Goal: Information Seeking & Learning: Compare options

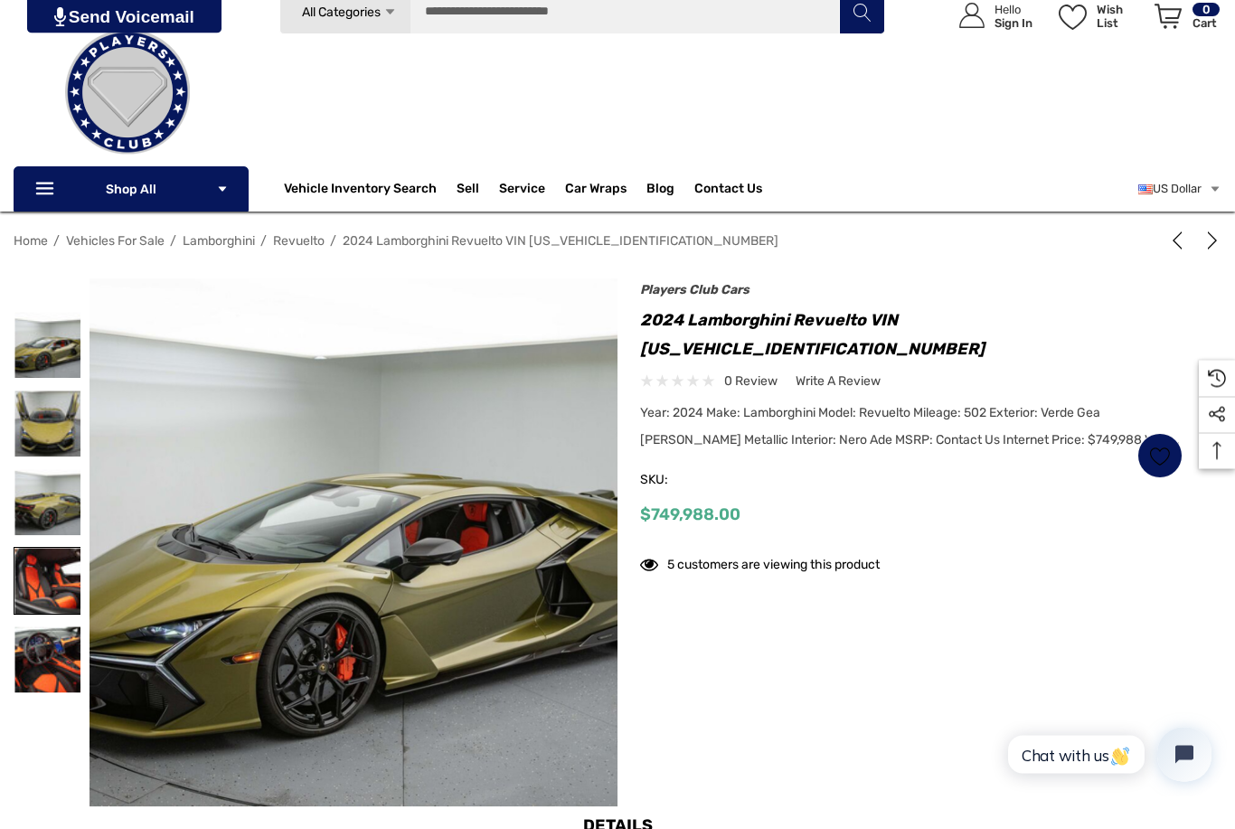
scroll to position [70, 0]
click at [28, 594] on img at bounding box center [47, 581] width 66 height 66
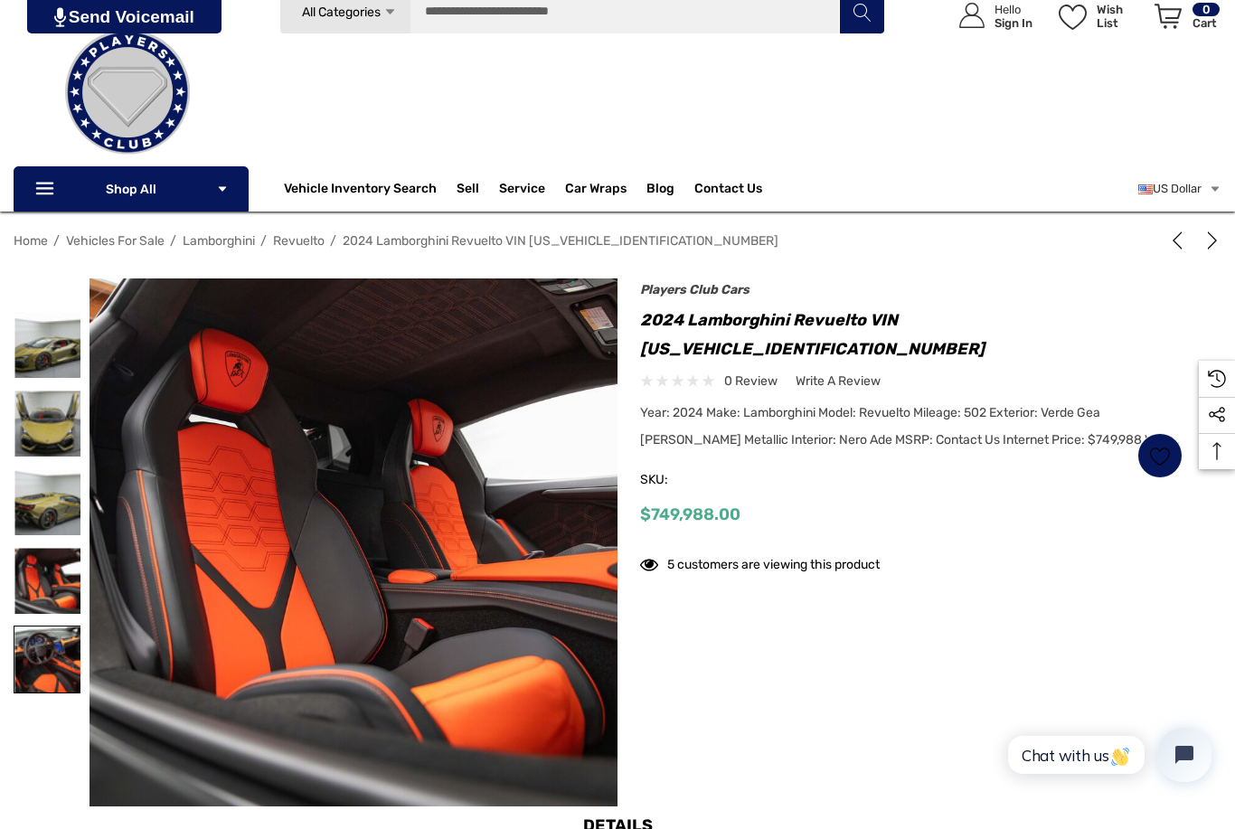
click at [43, 632] on img at bounding box center [47, 660] width 66 height 66
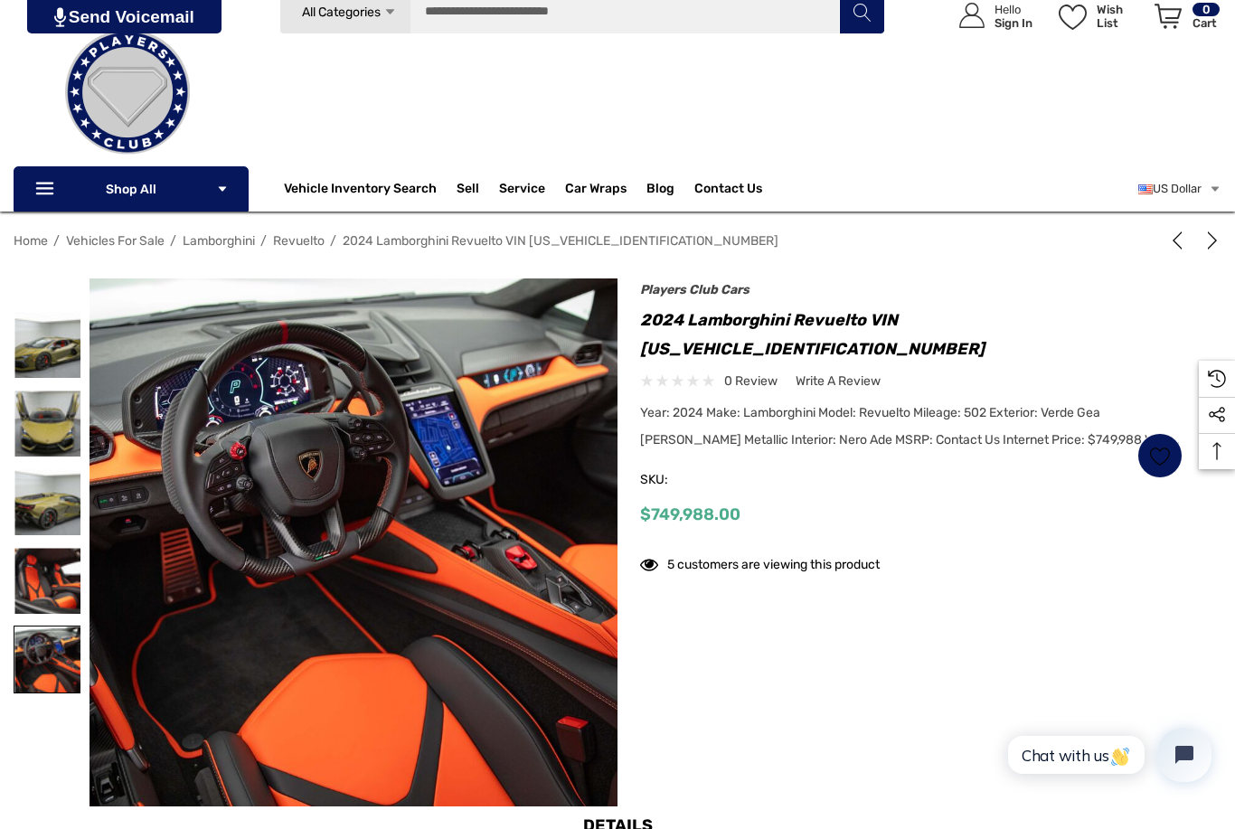
click at [44, 631] on img at bounding box center [47, 660] width 66 height 66
click at [49, 557] on img at bounding box center [47, 581] width 66 height 66
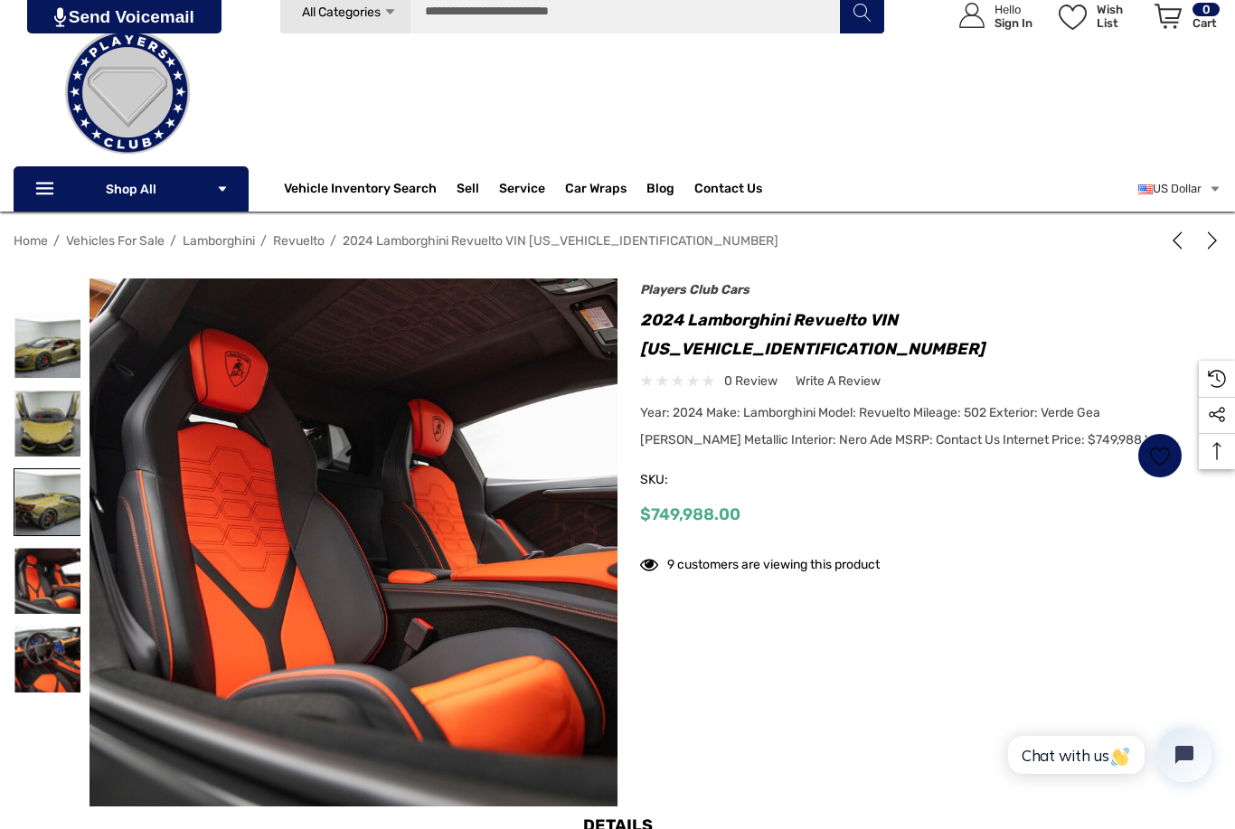
click at [42, 486] on img at bounding box center [47, 502] width 66 height 66
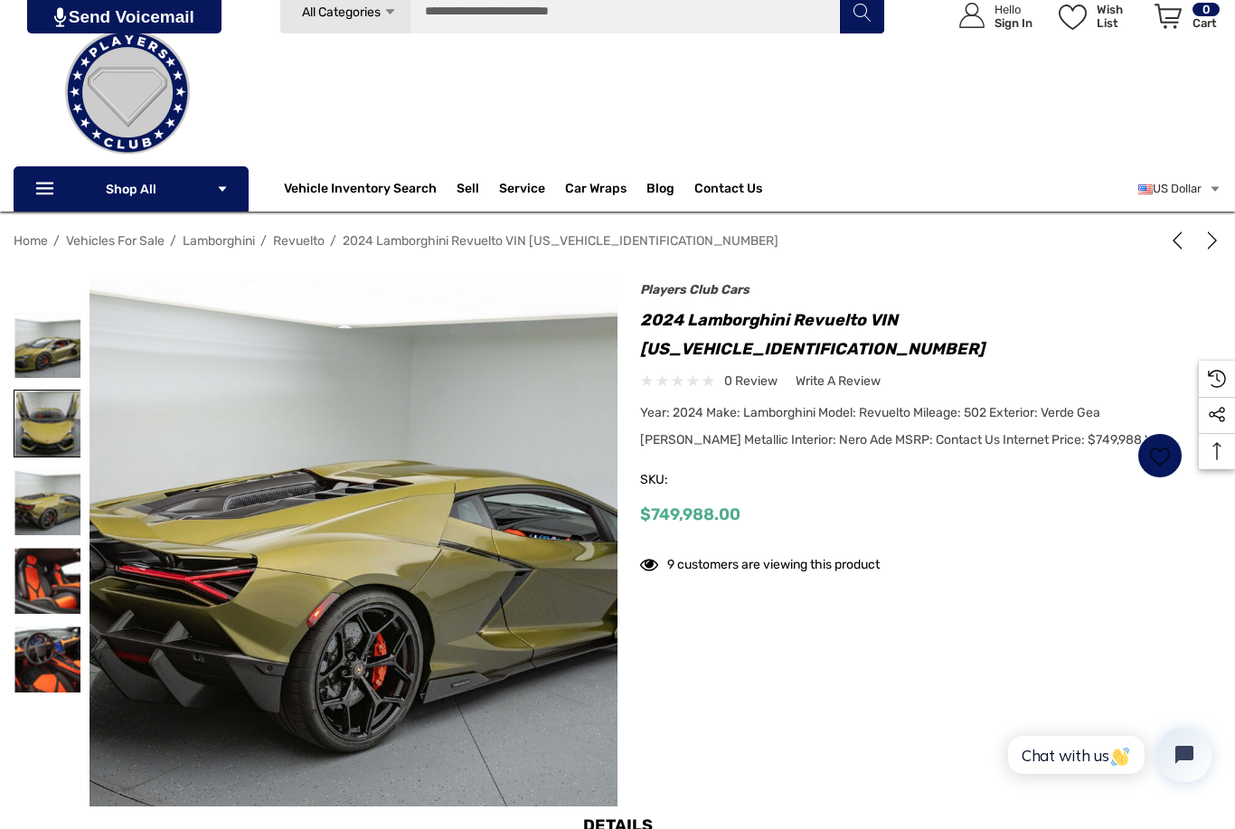
click at [42, 437] on img at bounding box center [47, 424] width 66 height 66
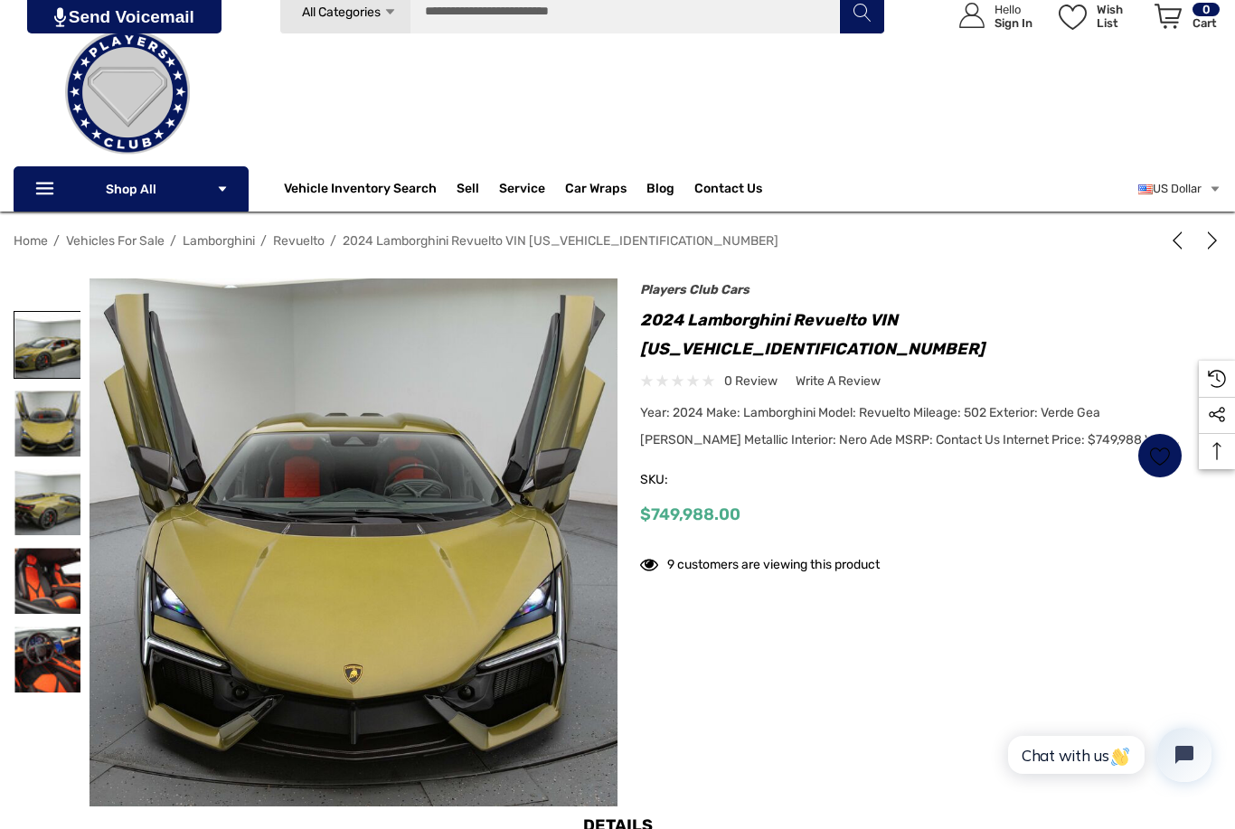
click at [38, 370] on img at bounding box center [47, 345] width 66 height 66
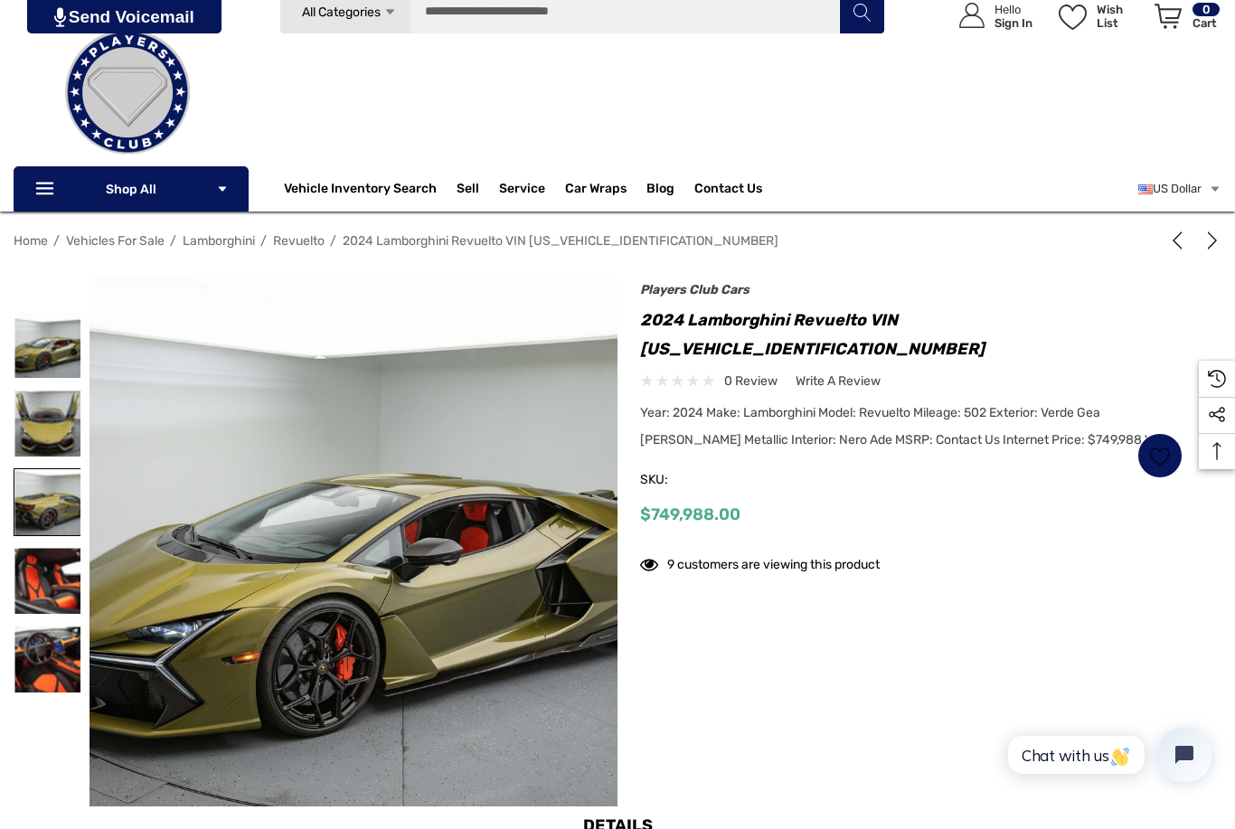
click at [53, 497] on img at bounding box center [47, 502] width 66 height 66
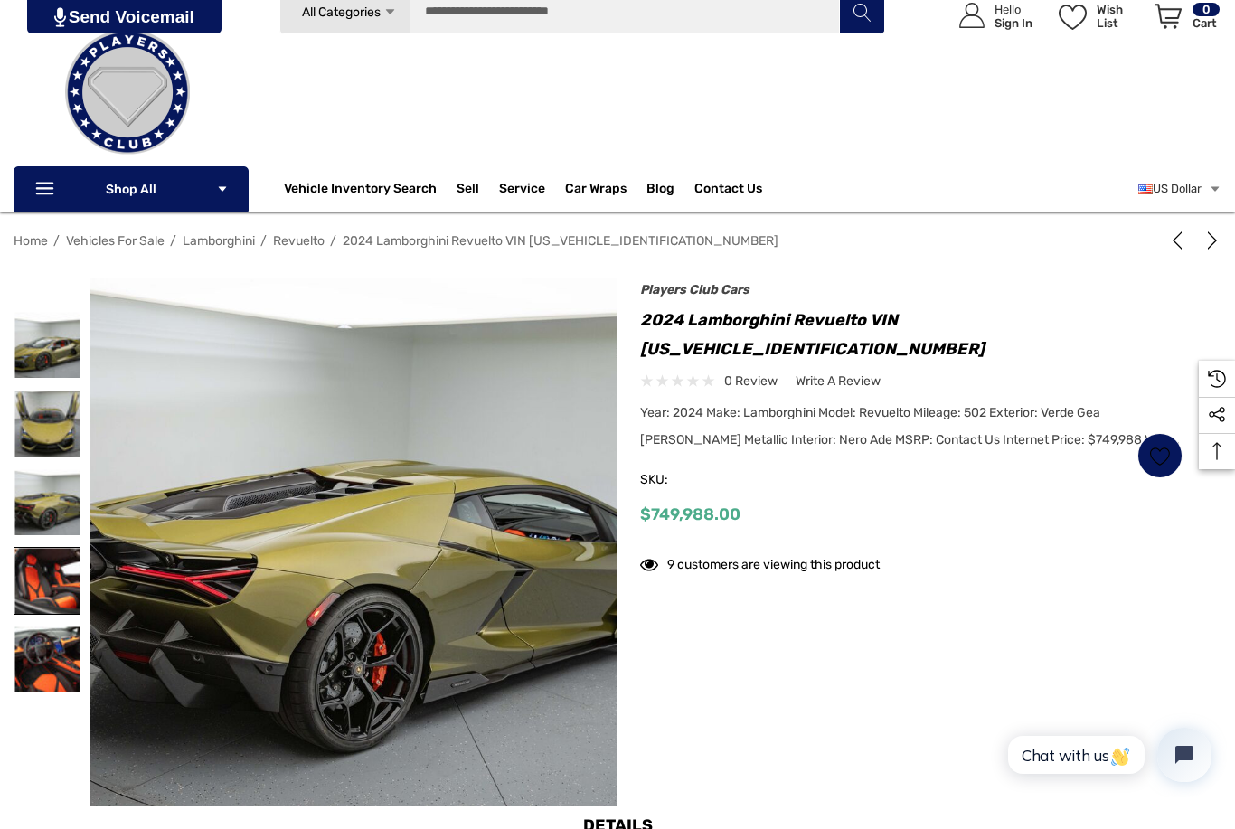
click at [60, 574] on img at bounding box center [47, 581] width 66 height 66
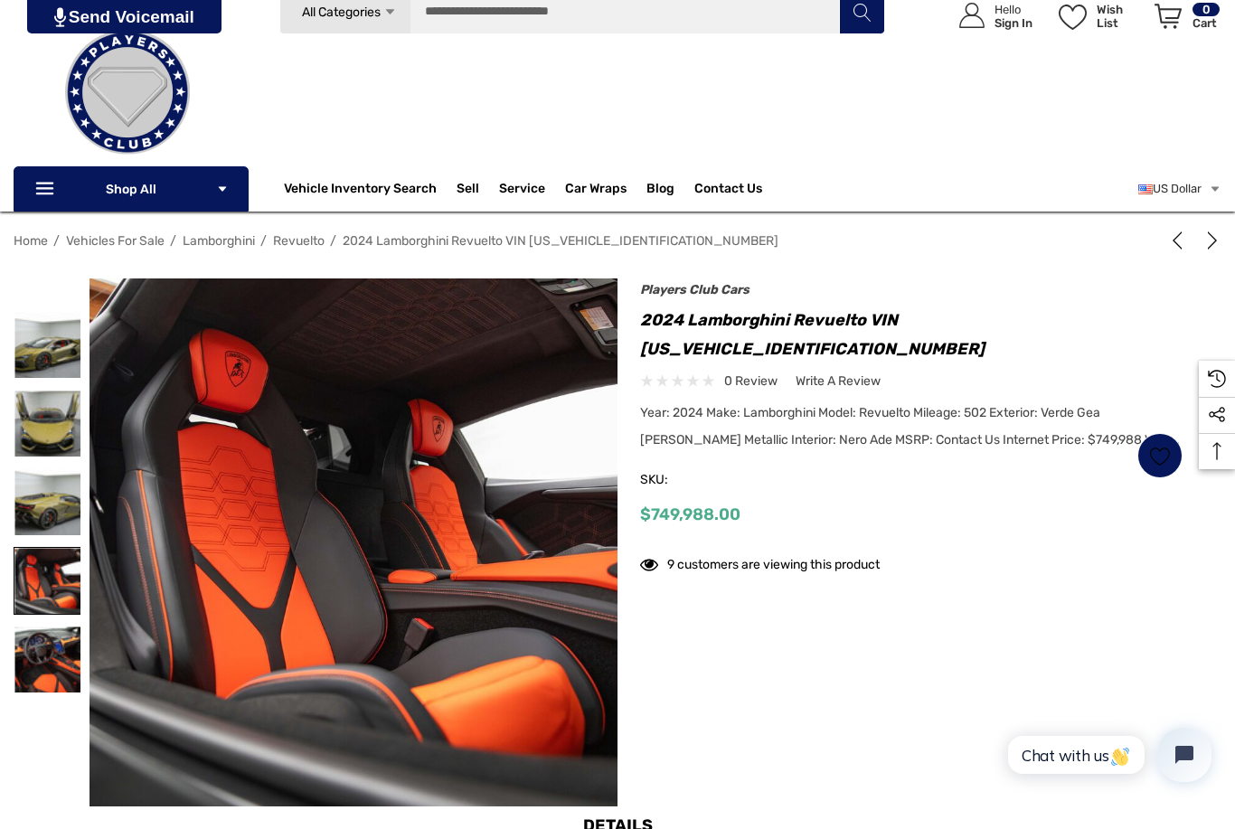
click at [63, 612] on img at bounding box center [47, 581] width 66 height 66
click at [60, 652] on img at bounding box center [47, 660] width 66 height 66
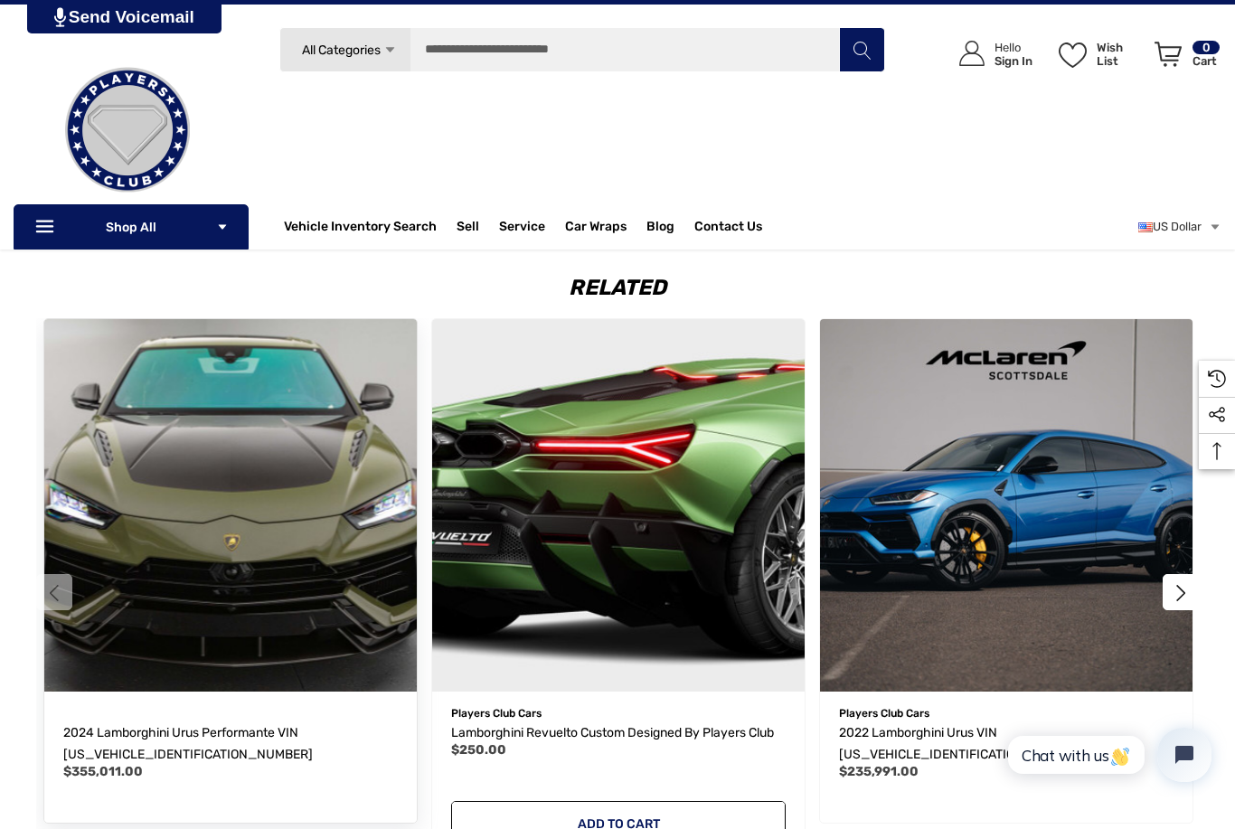
scroll to position [2552, 0]
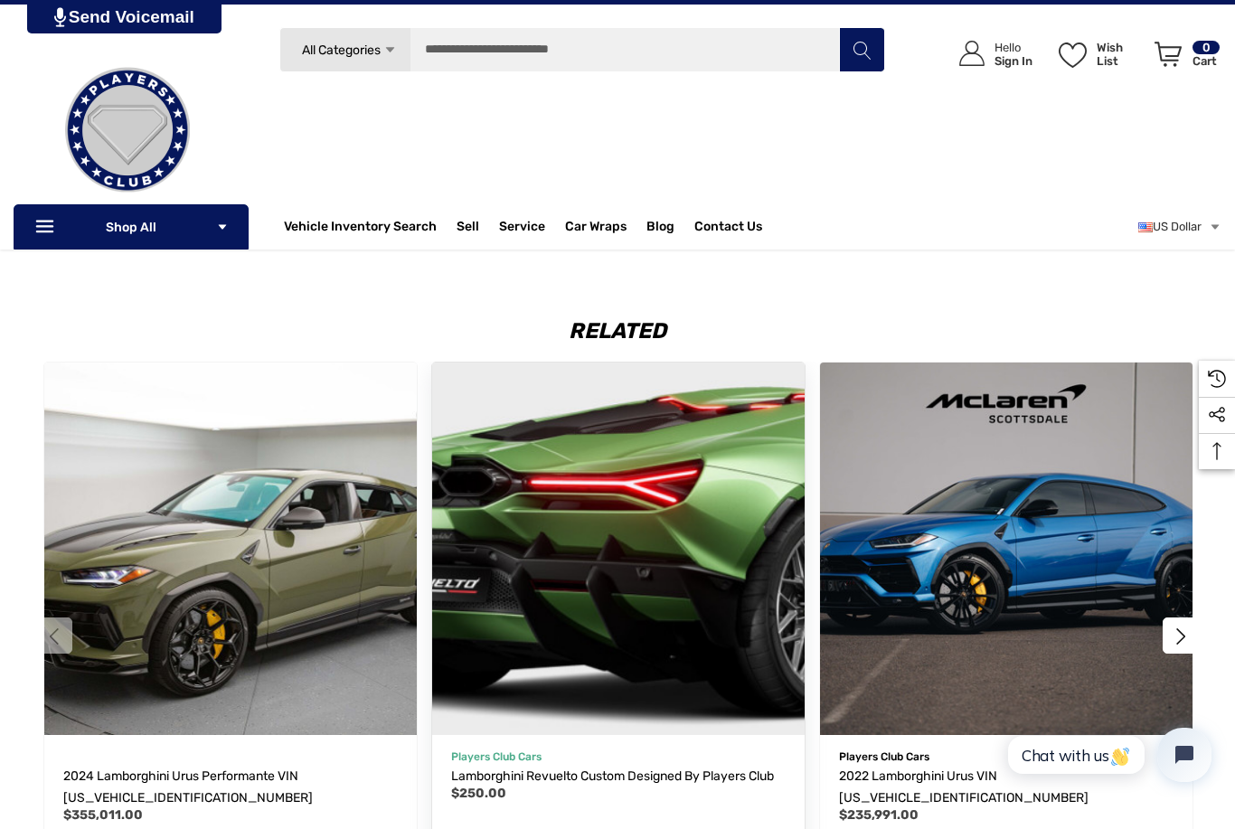
click at [578, 574] on img "Lamborghini Revuelto Custom Designed by Players Club,$250.00\a" at bounding box center [618, 549] width 410 height 410
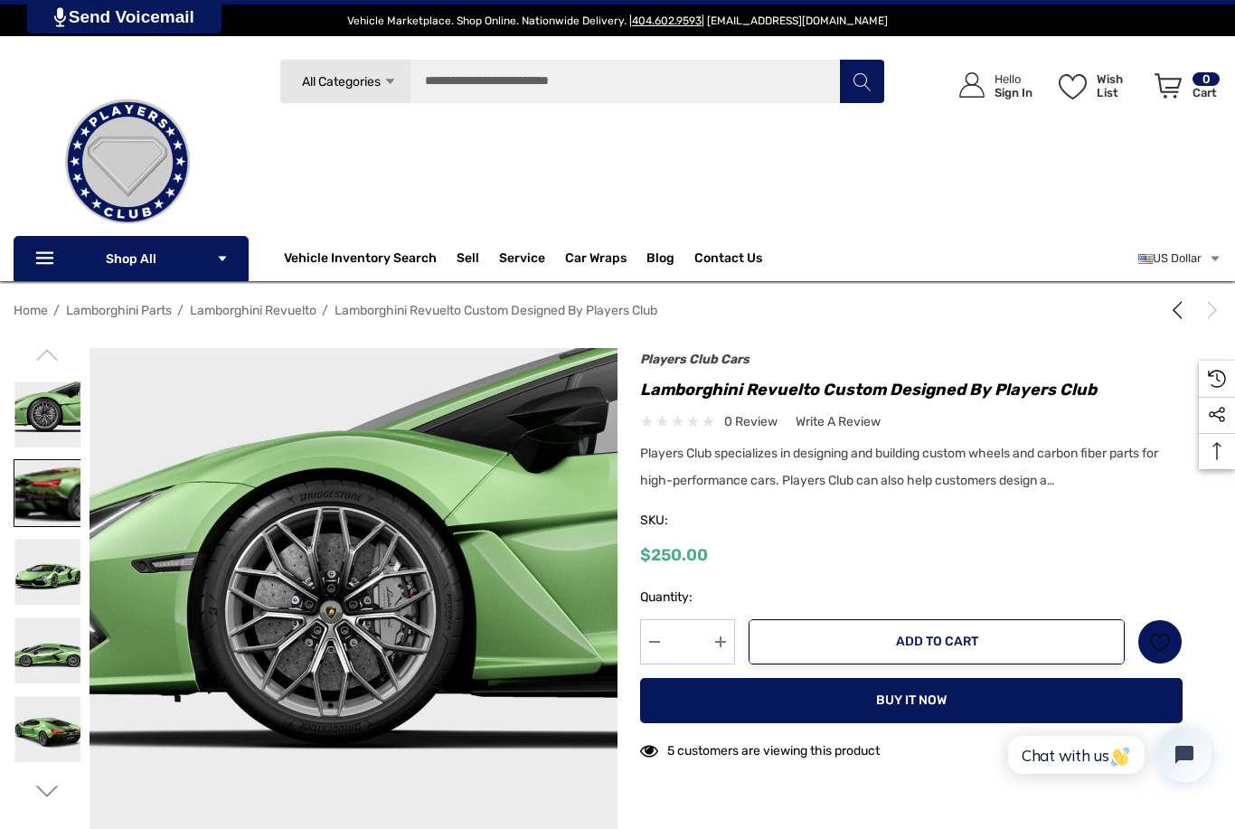
click at [61, 499] on img at bounding box center [47, 493] width 66 height 66
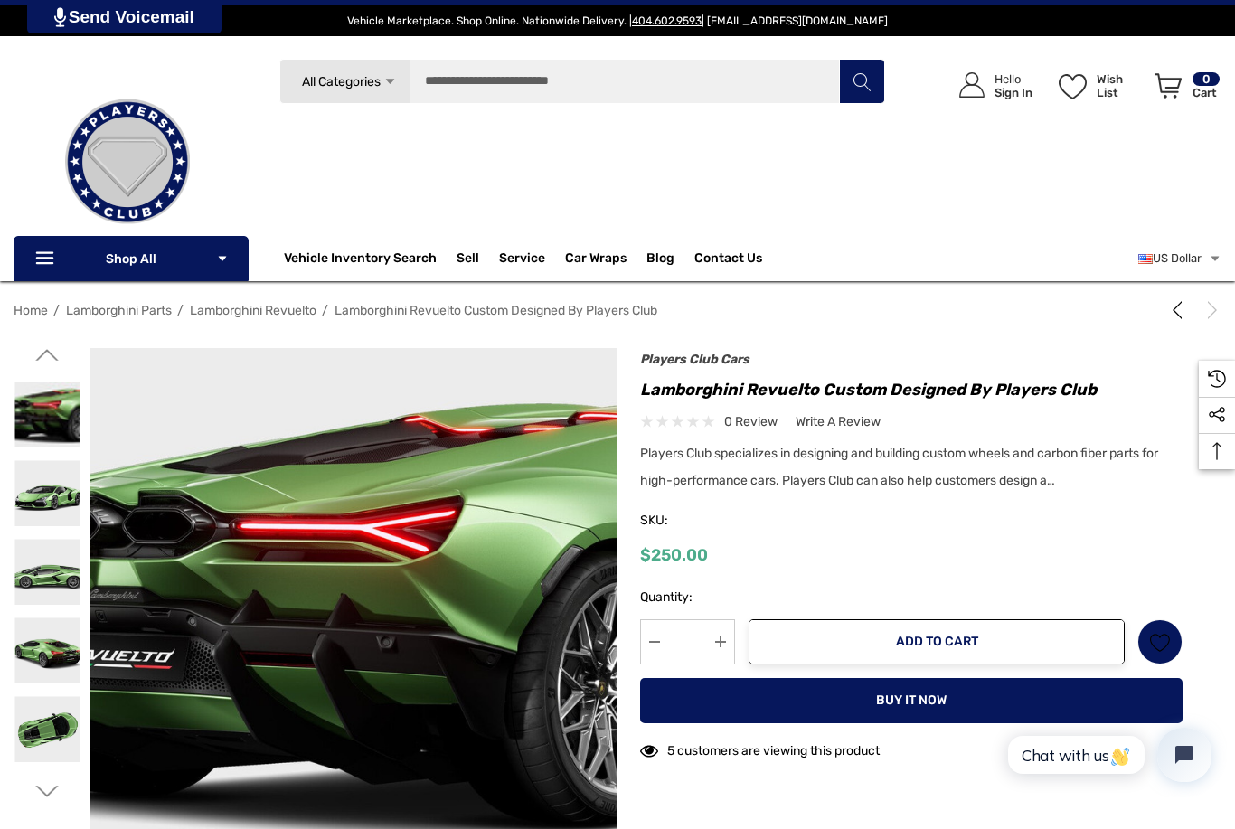
click at [57, 533] on div at bounding box center [48, 572] width 68 height 79
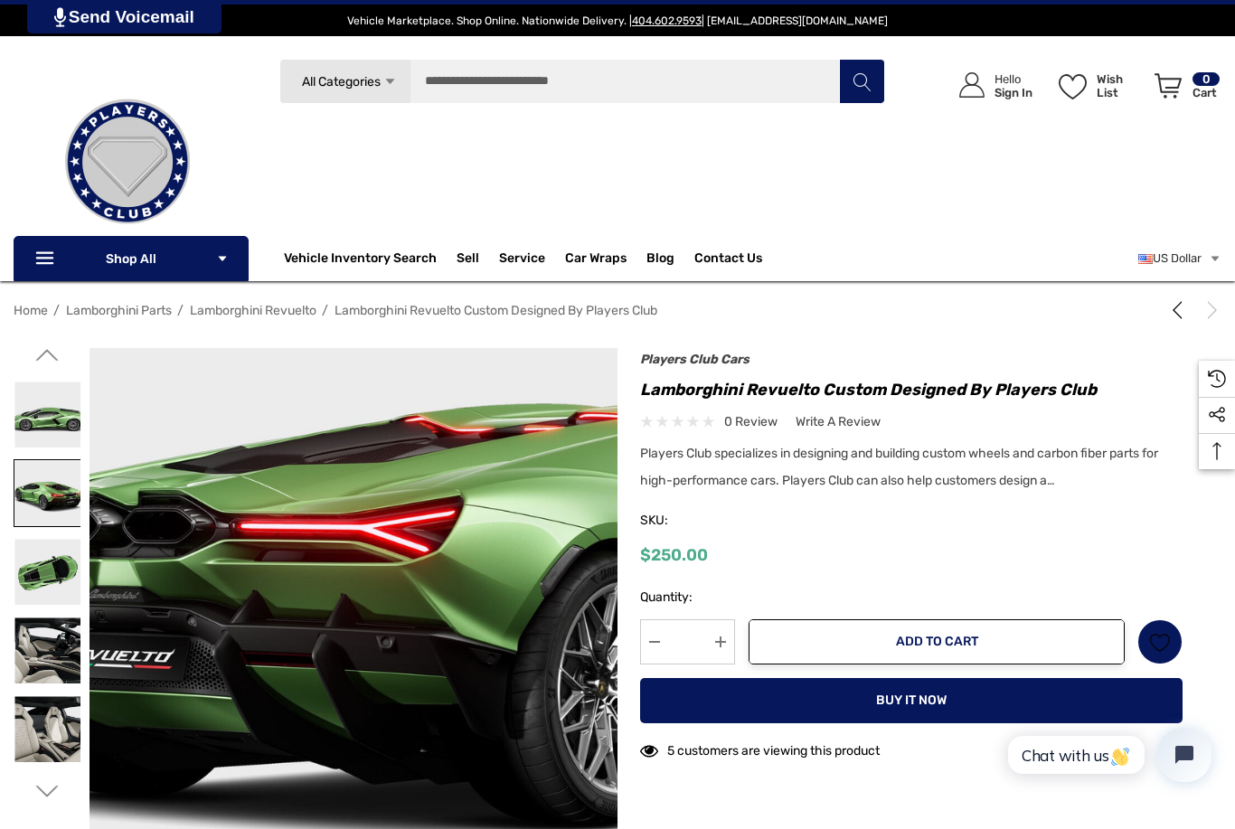
click at [49, 498] on img at bounding box center [47, 493] width 66 height 66
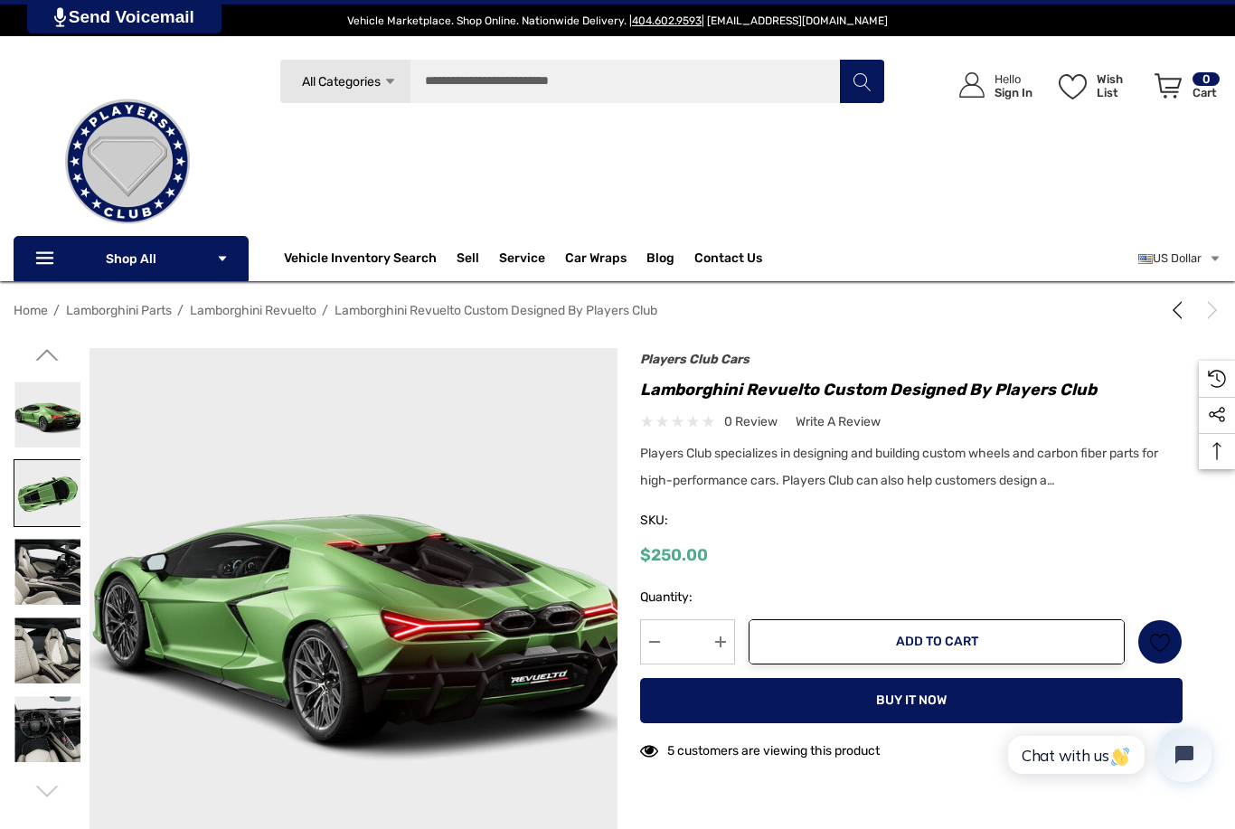
click at [48, 514] on img at bounding box center [47, 493] width 66 height 66
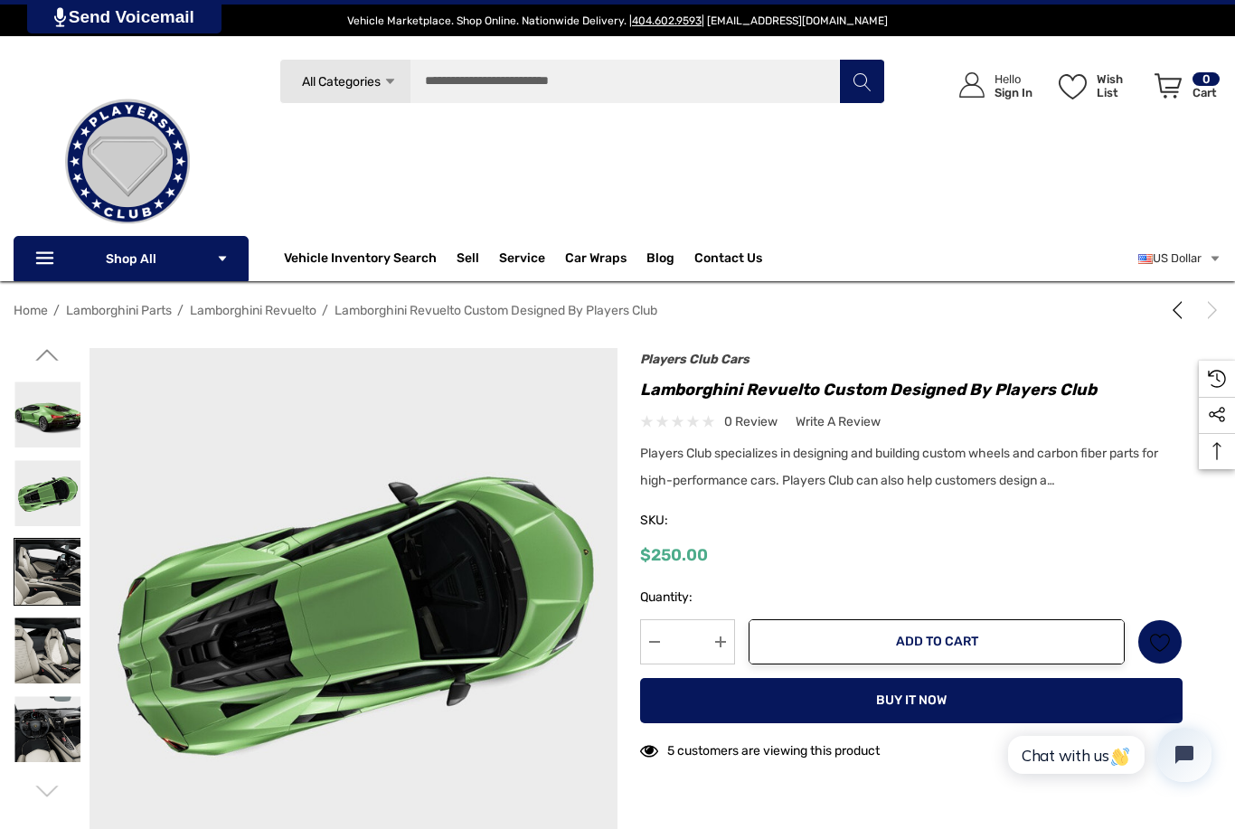
click at [49, 586] on img at bounding box center [47, 572] width 66 height 66
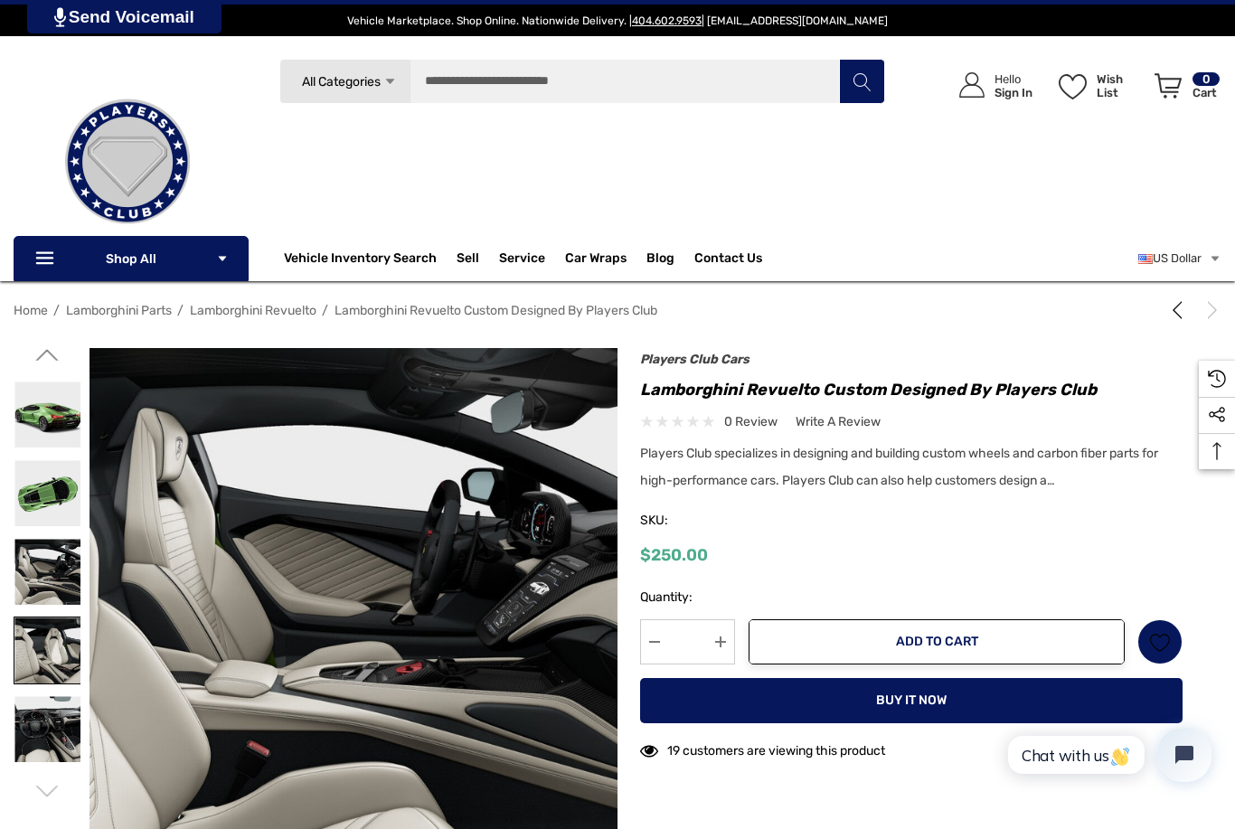
click at [42, 645] on img at bounding box center [47, 651] width 66 height 66
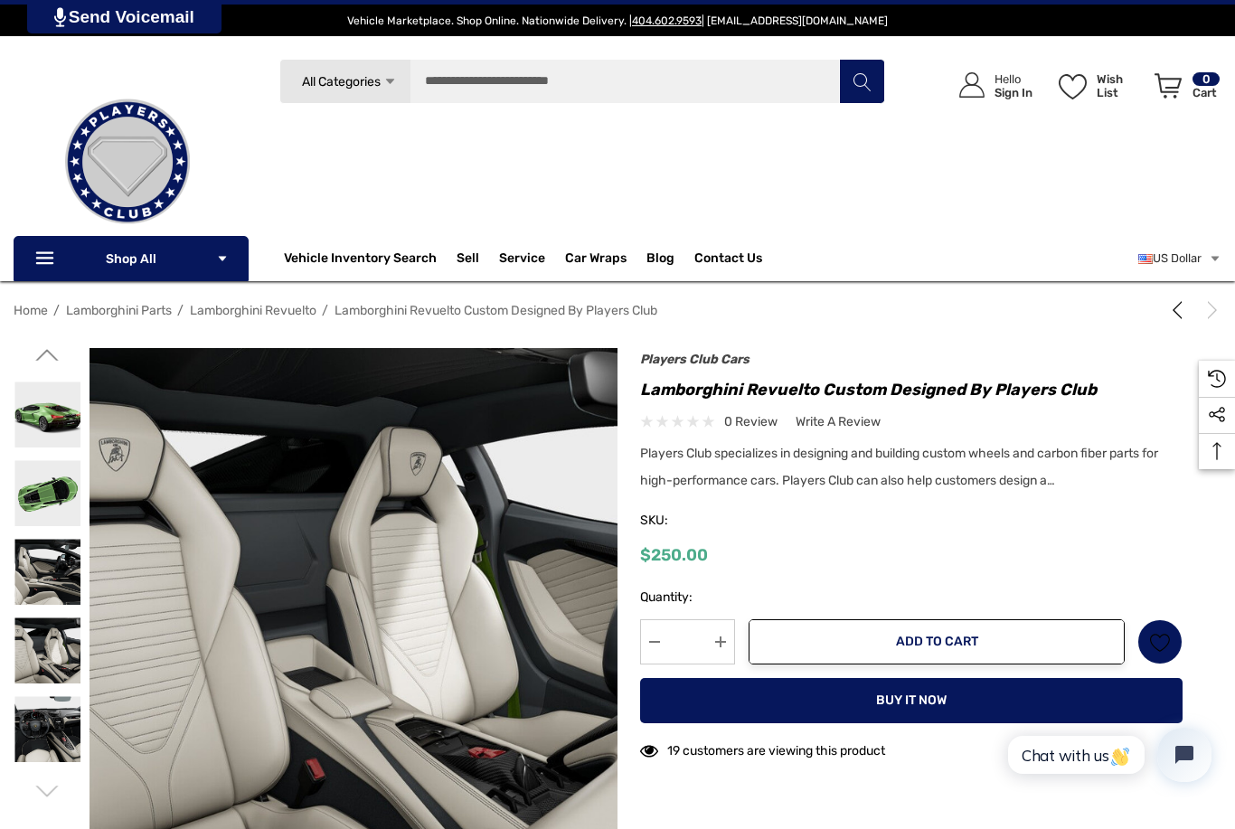
click at [50, 694] on div at bounding box center [48, 729] width 68 height 79
click at [50, 750] on img at bounding box center [47, 729] width 66 height 66
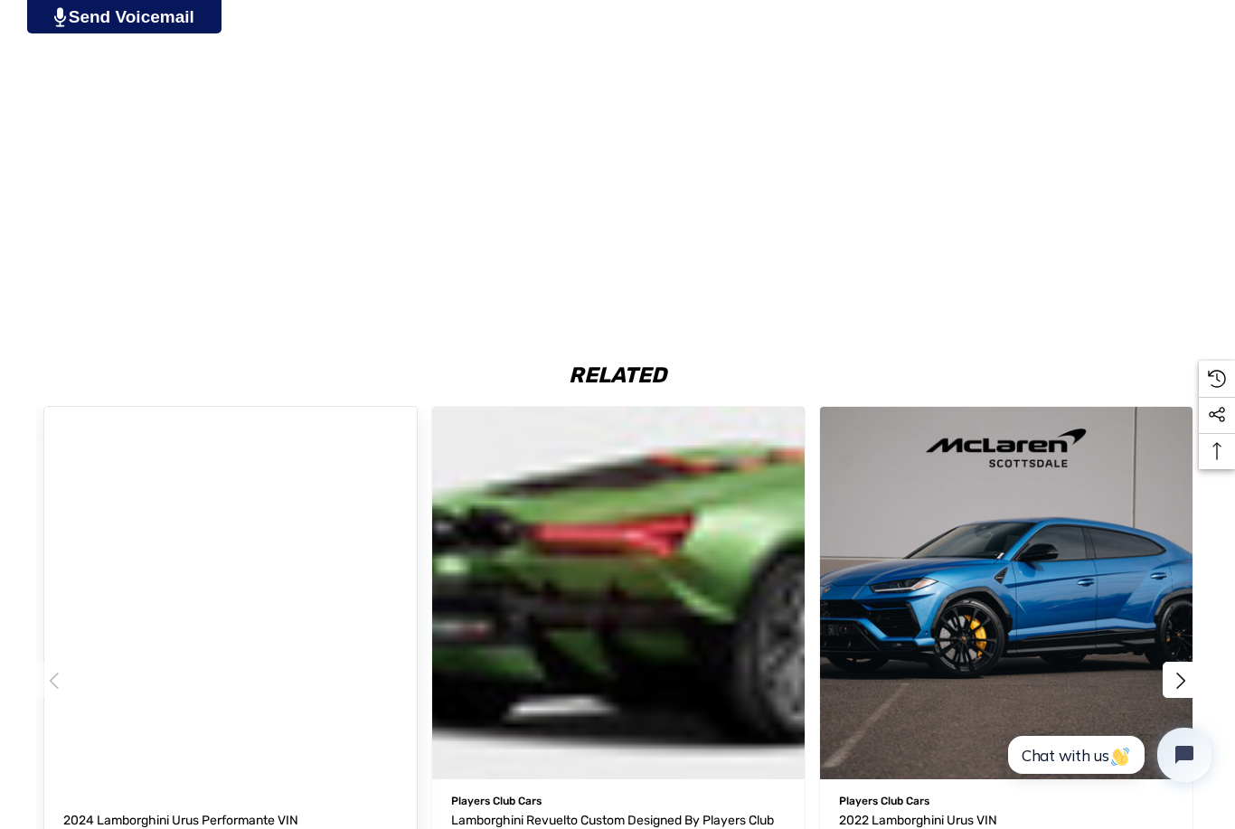
scroll to position [2526, 0]
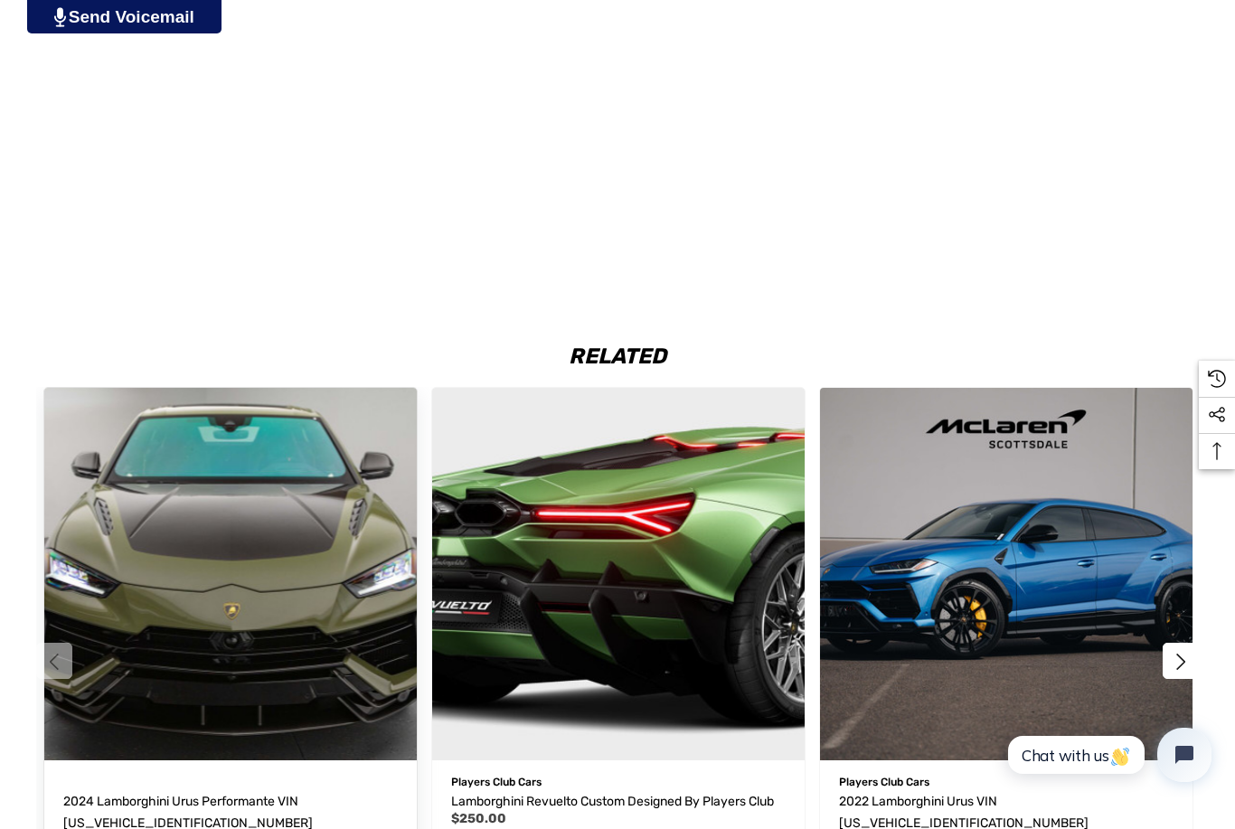
click at [59, 684] on img "2024 Lamborghini Urus Performante VIN ZPBUC3ZL2RLA35571,$355,011.00\a" at bounding box center [230, 575] width 410 height 410
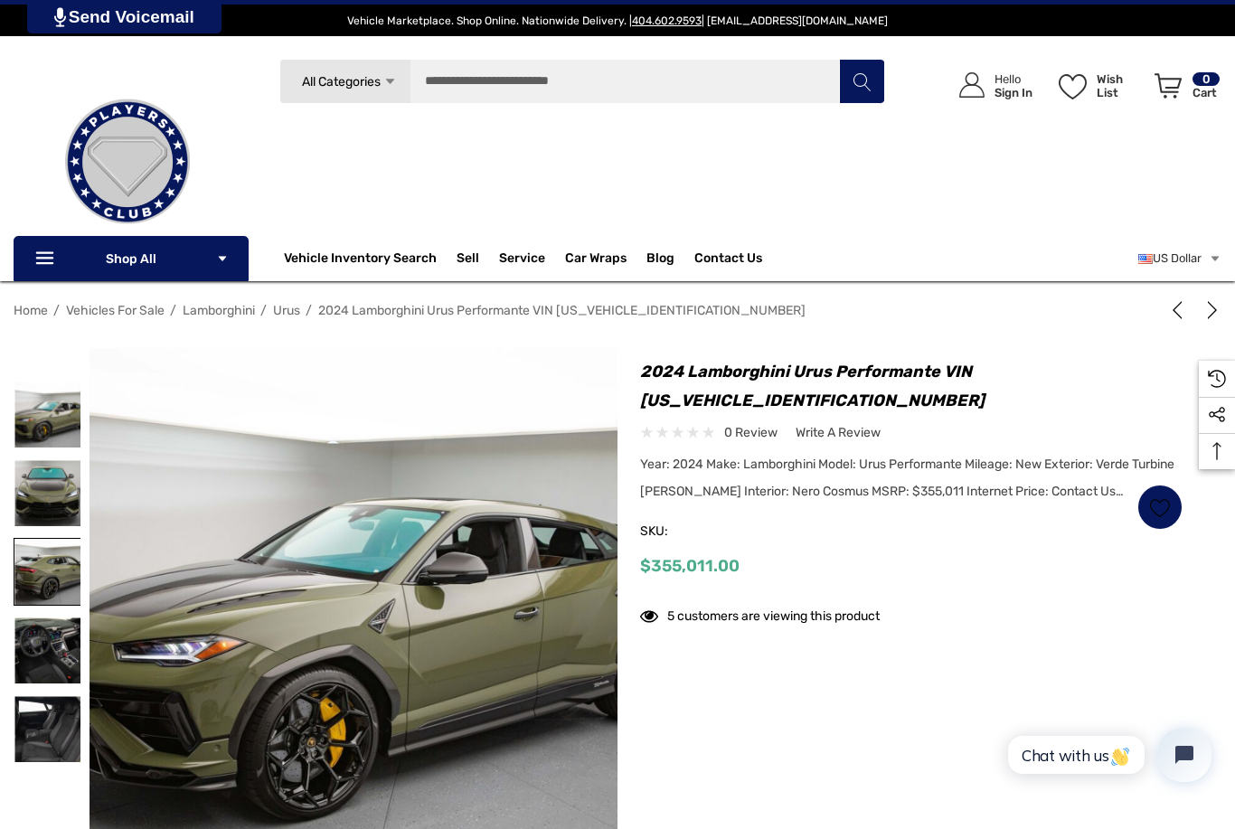
click at [57, 572] on img at bounding box center [47, 572] width 66 height 66
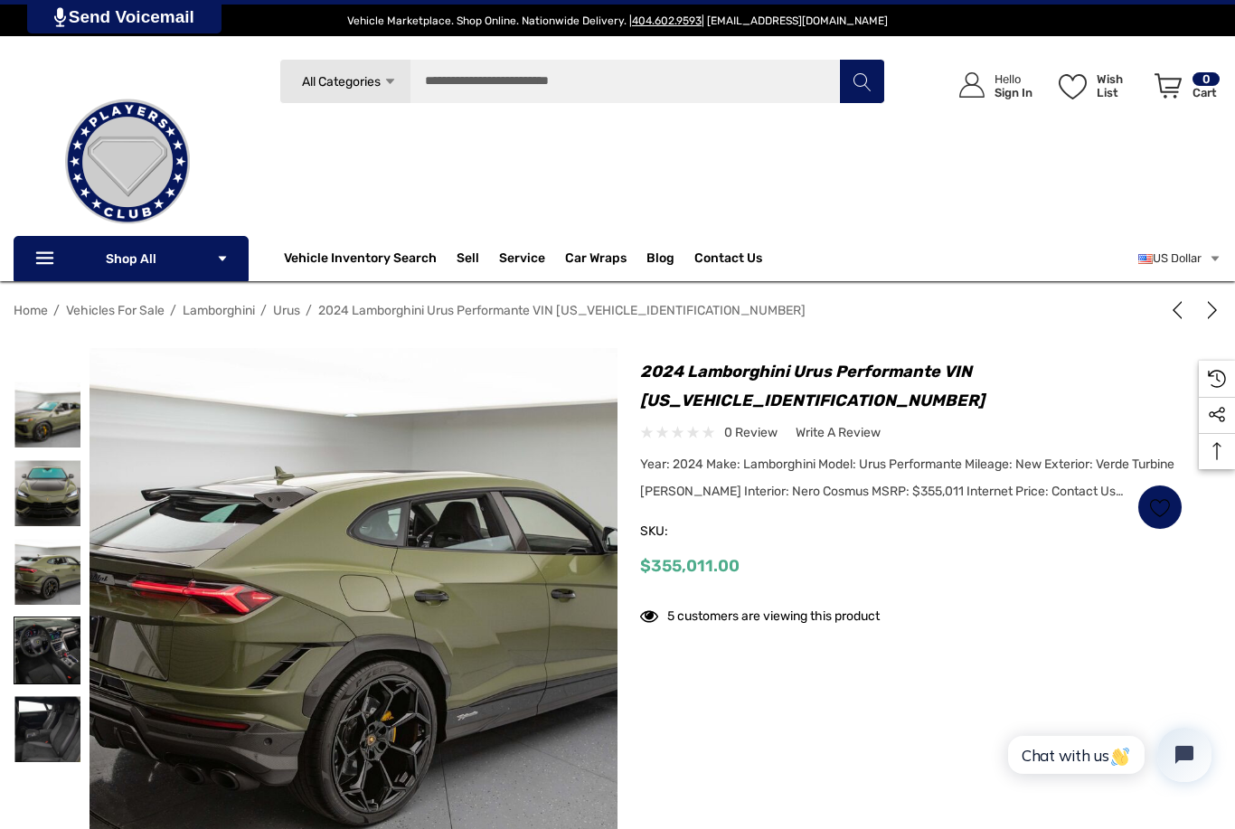
click at [48, 638] on img at bounding box center [47, 651] width 66 height 66
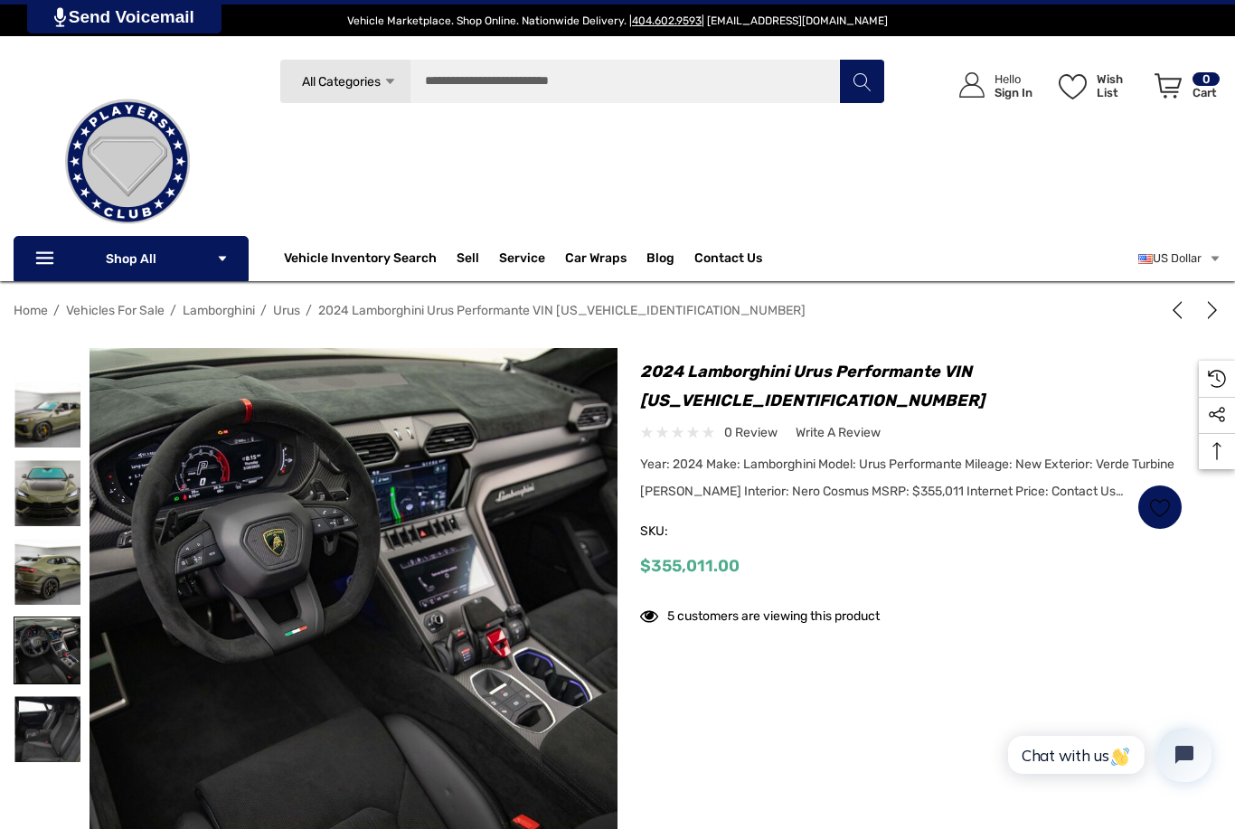
click at [45, 657] on img at bounding box center [47, 651] width 66 height 66
click at [57, 583] on img at bounding box center [47, 572] width 66 height 66
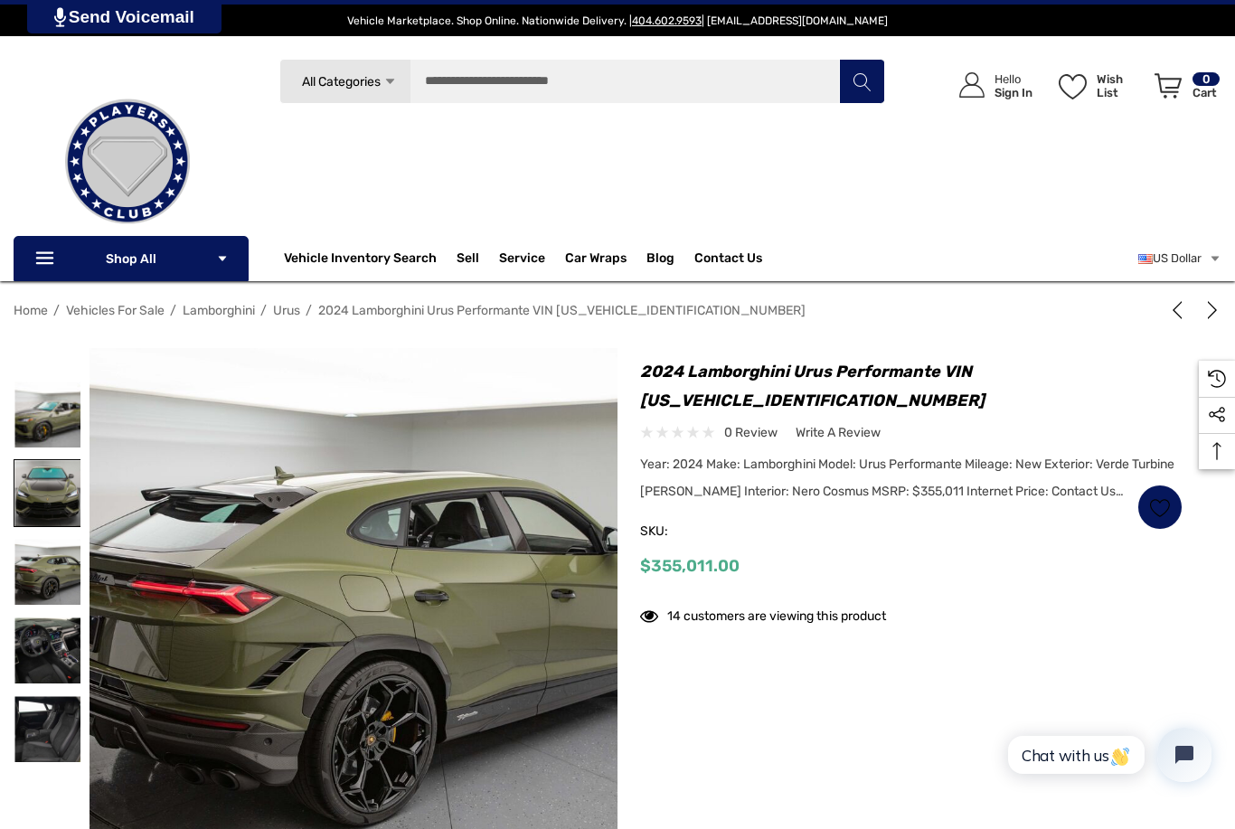
click at [64, 507] on img at bounding box center [47, 493] width 66 height 66
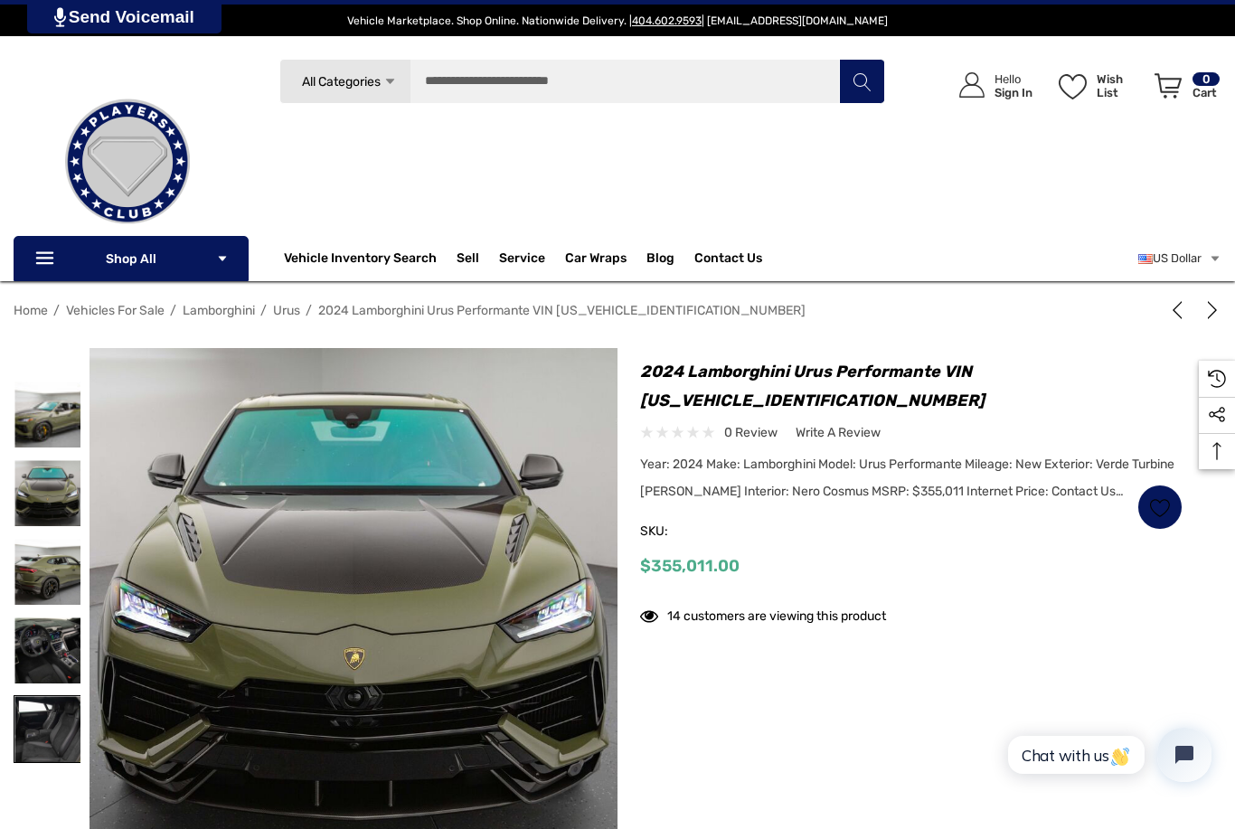
click at [65, 726] on img at bounding box center [47, 729] width 66 height 66
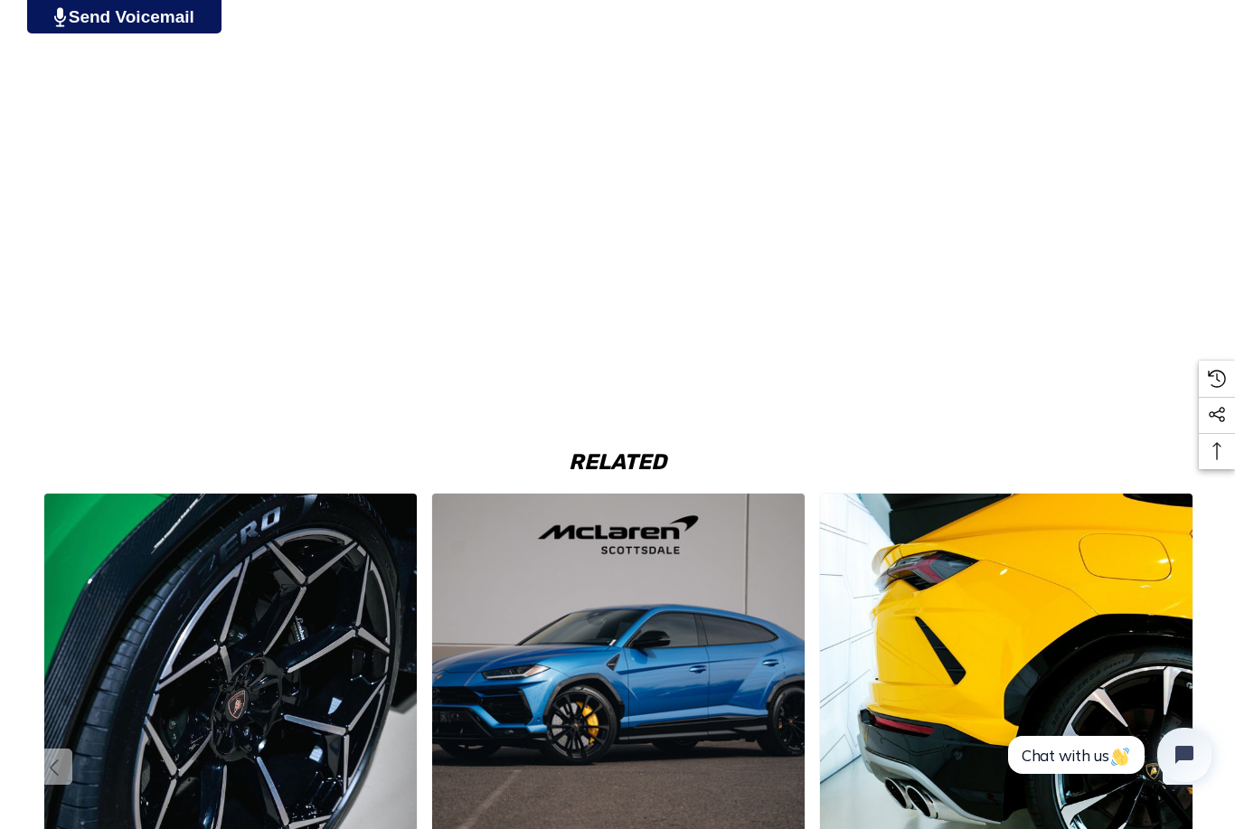
scroll to position [2194, 0]
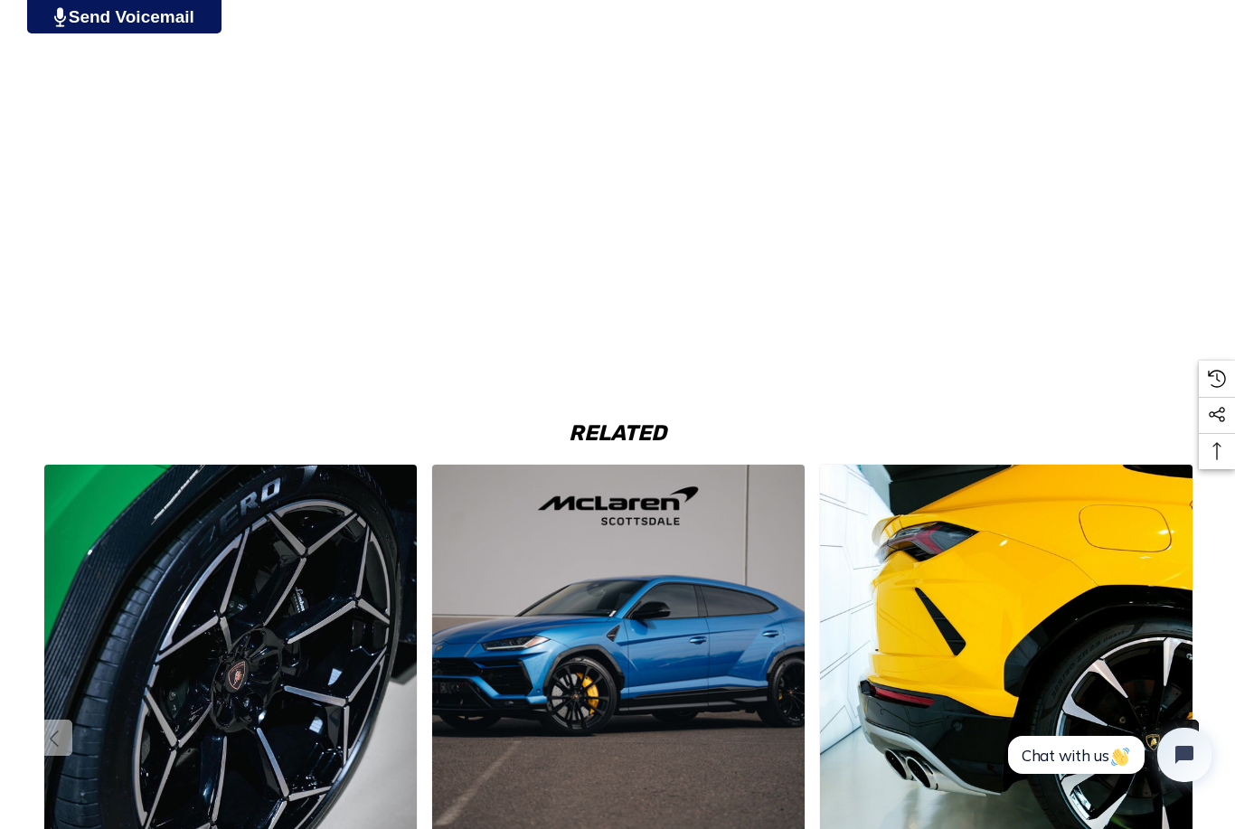
click at [1187, 733] on button "Next" at bounding box center [1181, 738] width 36 height 36
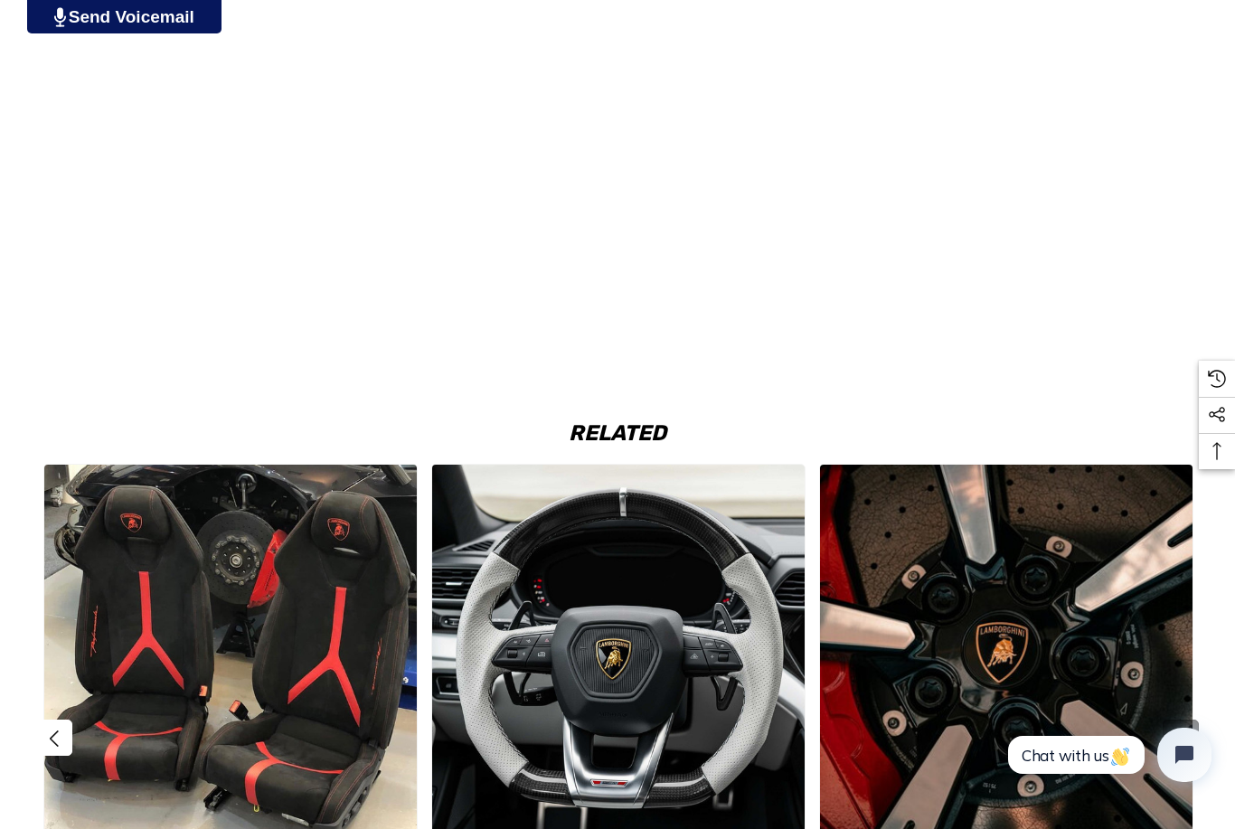
click at [1188, 732] on button "Next" at bounding box center [1181, 738] width 36 height 36
click at [1187, 739] on button "Next" at bounding box center [1181, 738] width 36 height 36
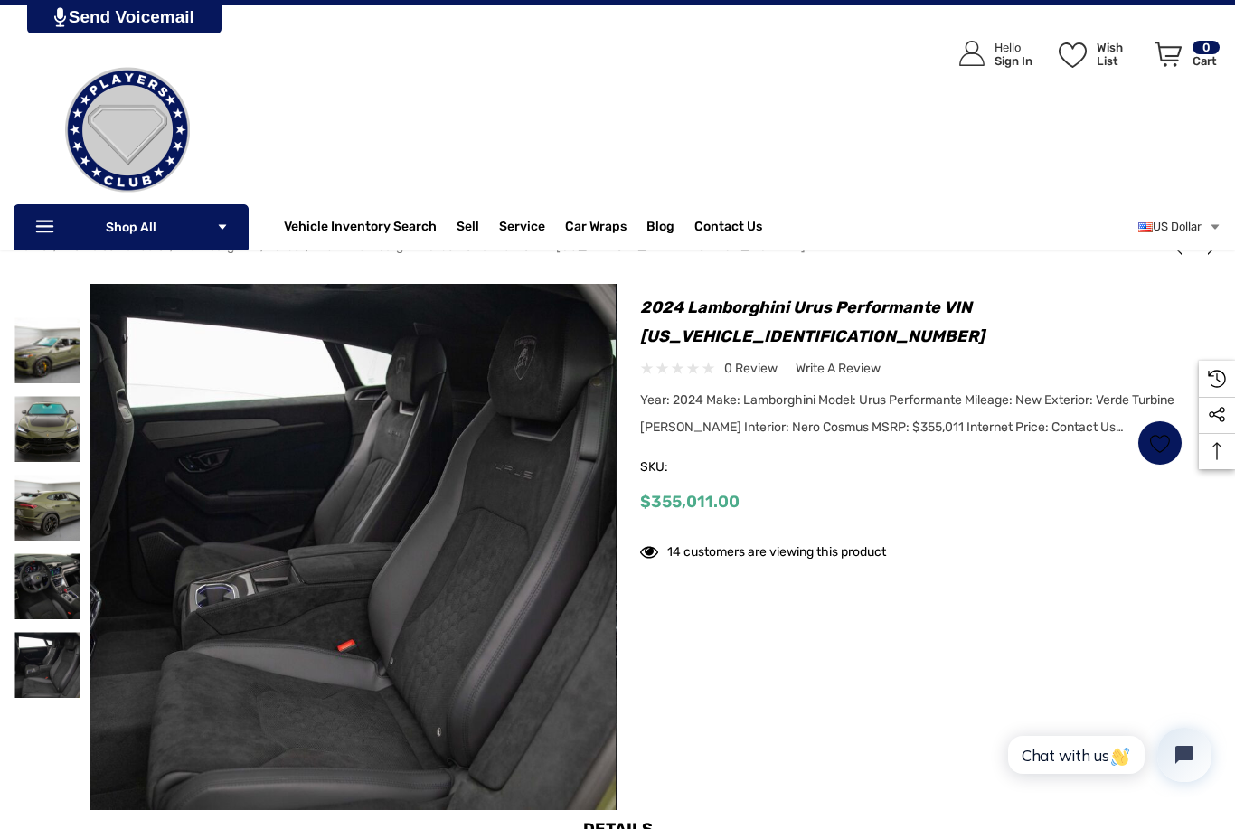
scroll to position [0, 0]
